Goal: Task Accomplishment & Management: Use online tool/utility

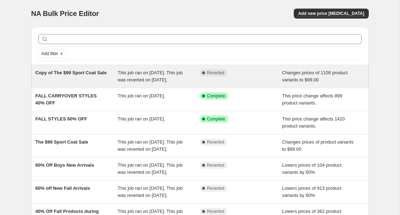
click at [88, 74] on span "Copy of The $99 Sport Coat Sale" at bounding box center [70, 72] width 71 height 5
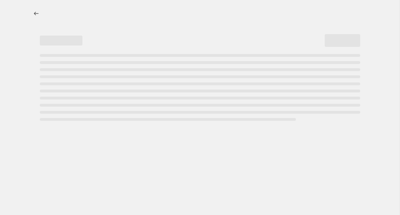
select select "to"
select select "collection"
select select "tag"
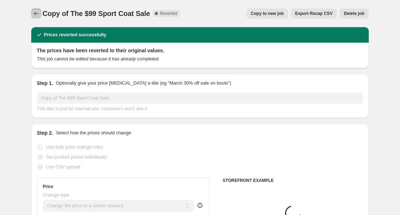
click at [38, 16] on icon "Price change jobs" at bounding box center [36, 13] width 7 height 7
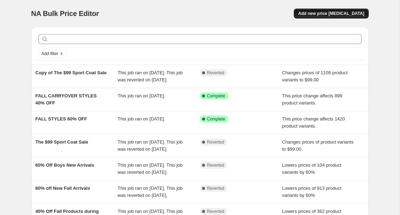
click at [316, 13] on span "Add new price [MEDICAL_DATA]" at bounding box center [331, 14] width 66 height 6
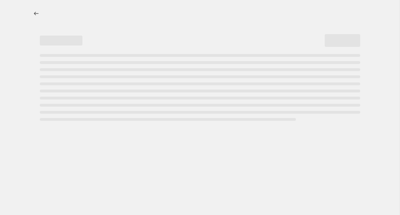
select select "percentage"
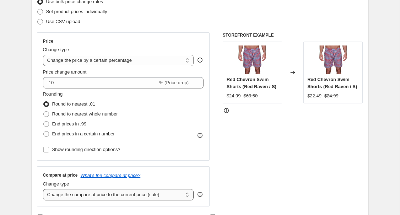
scroll to position [131, 0]
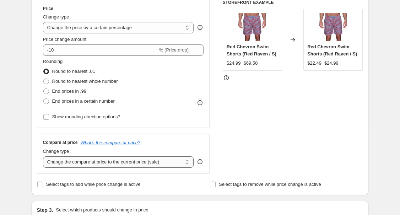
click at [125, 160] on select "Change the compare at price to the current price (sale) Change the compare at p…" at bounding box center [118, 161] width 151 height 11
select select "no_change"
click at [43, 156] on select "Change the compare at price to the current price (sale) Change the compare at p…" at bounding box center [118, 161] width 151 height 11
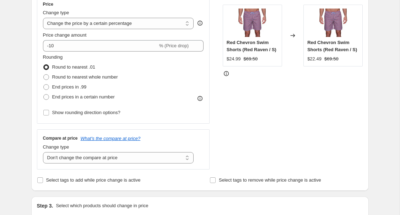
scroll to position [135, 0]
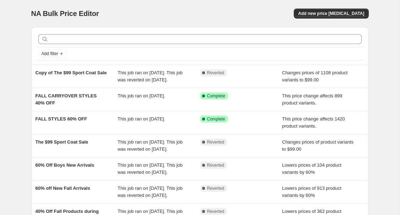
click at [115, 32] on div at bounding box center [199, 39] width 329 height 16
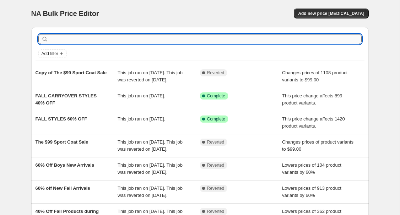
click at [114, 38] on input "text" at bounding box center [206, 39] width 312 height 10
